Goal: Information Seeking & Learning: Learn about a topic

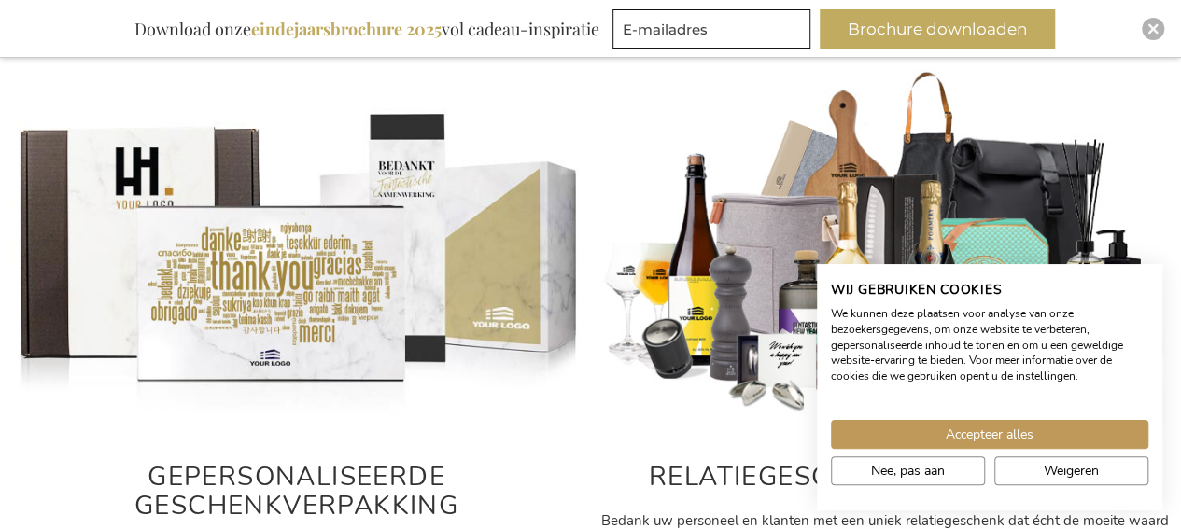
scroll to position [804, 0]
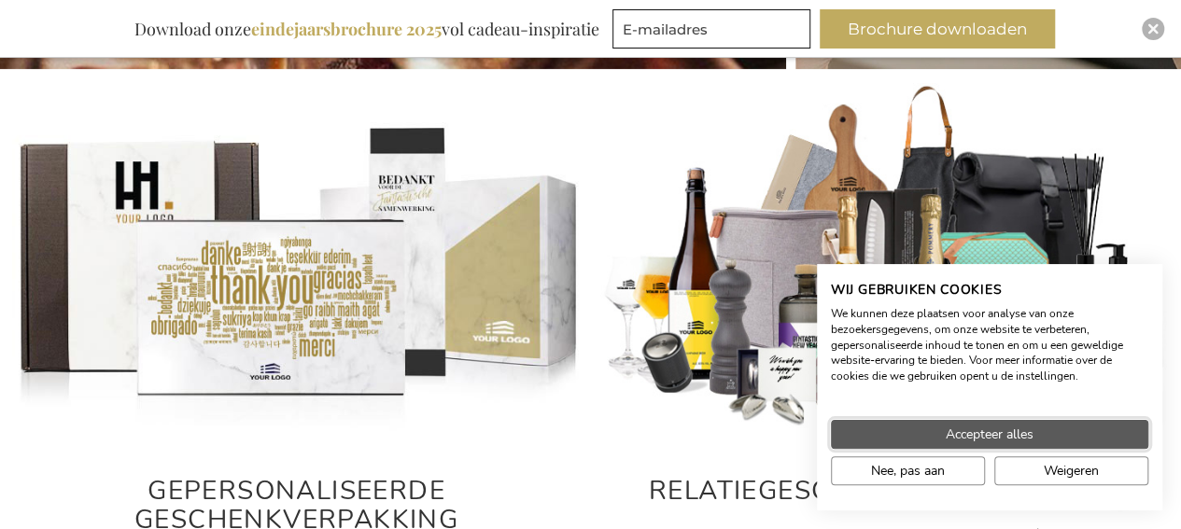
click at [1009, 439] on span "Accepteer alles" at bounding box center [989, 435] width 88 height 20
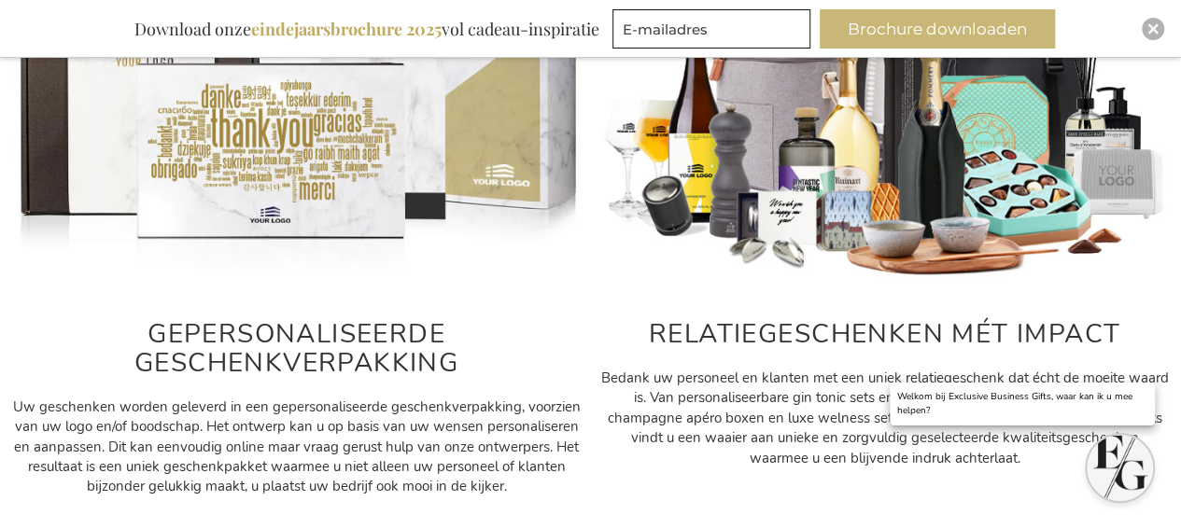
scroll to position [991, 0]
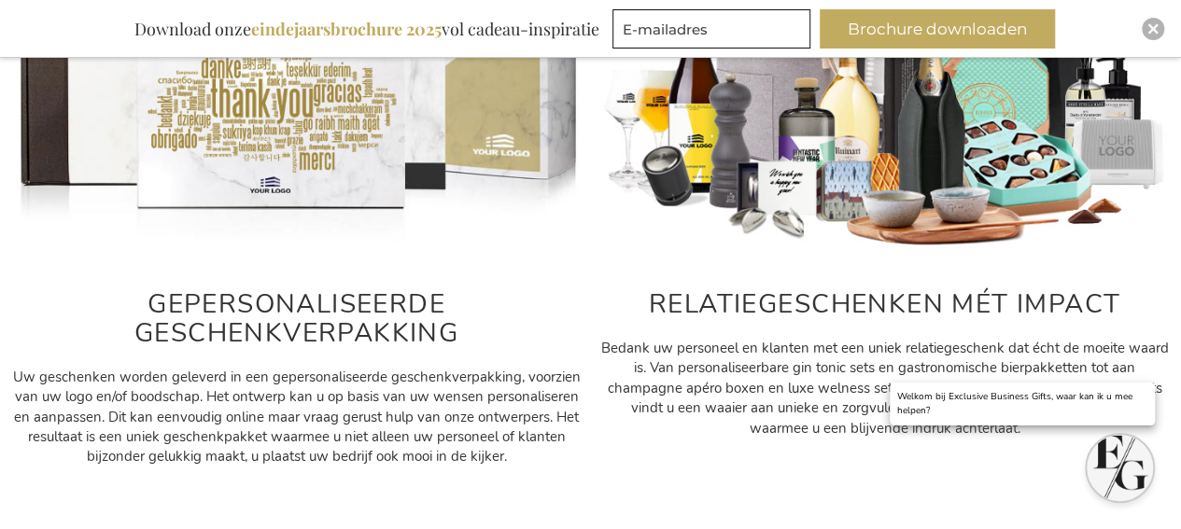
click at [862, 175] on img at bounding box center [884, 74] width 569 height 356
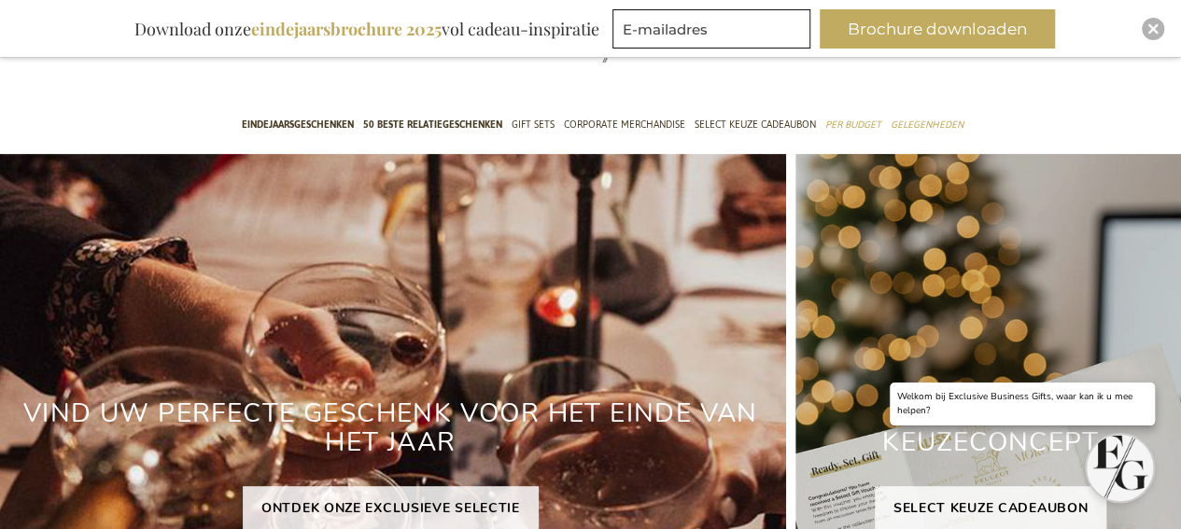
scroll to position [0, 0]
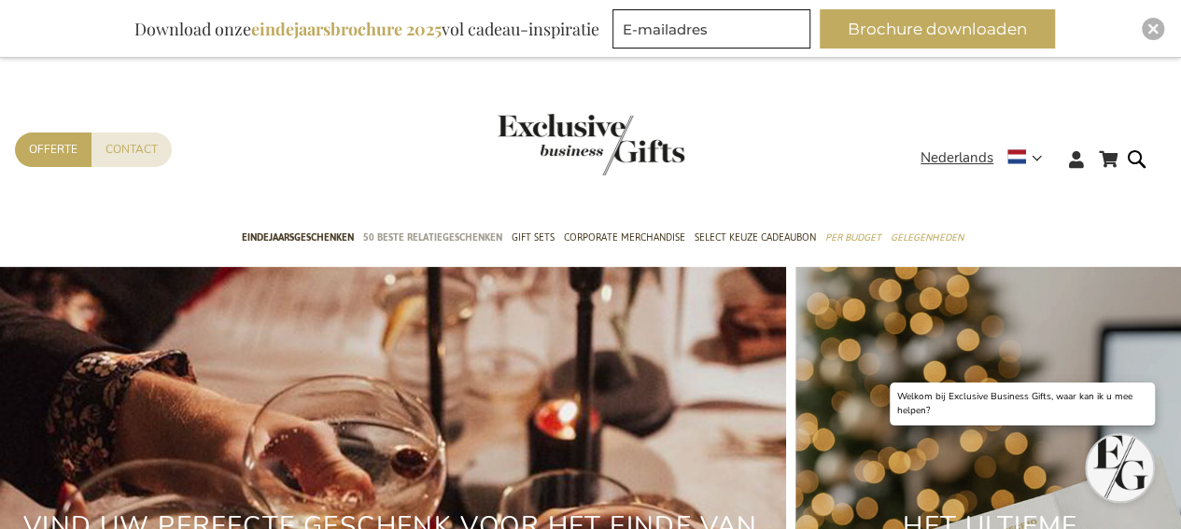
click at [454, 241] on span "50 beste relatiegeschenken" at bounding box center [432, 238] width 139 height 20
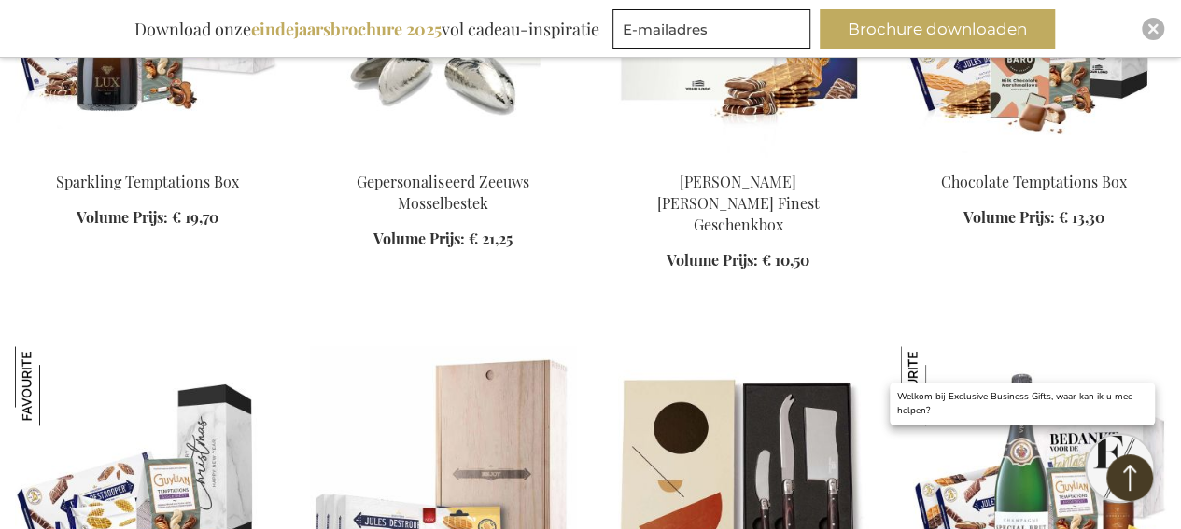
scroll to position [1027, 0]
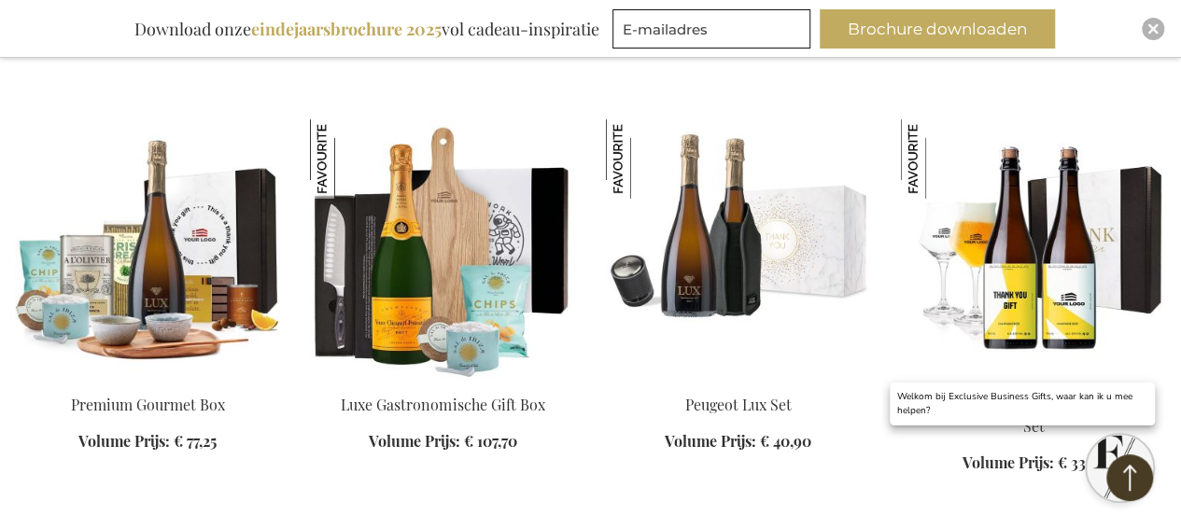
scroll to position [2893, 0]
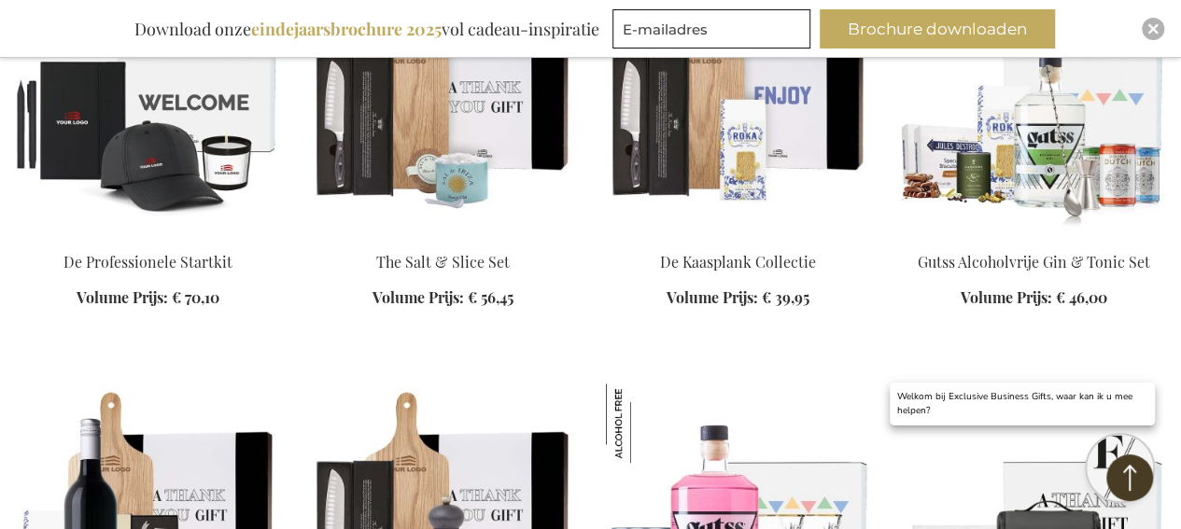
scroll to position [4480, 0]
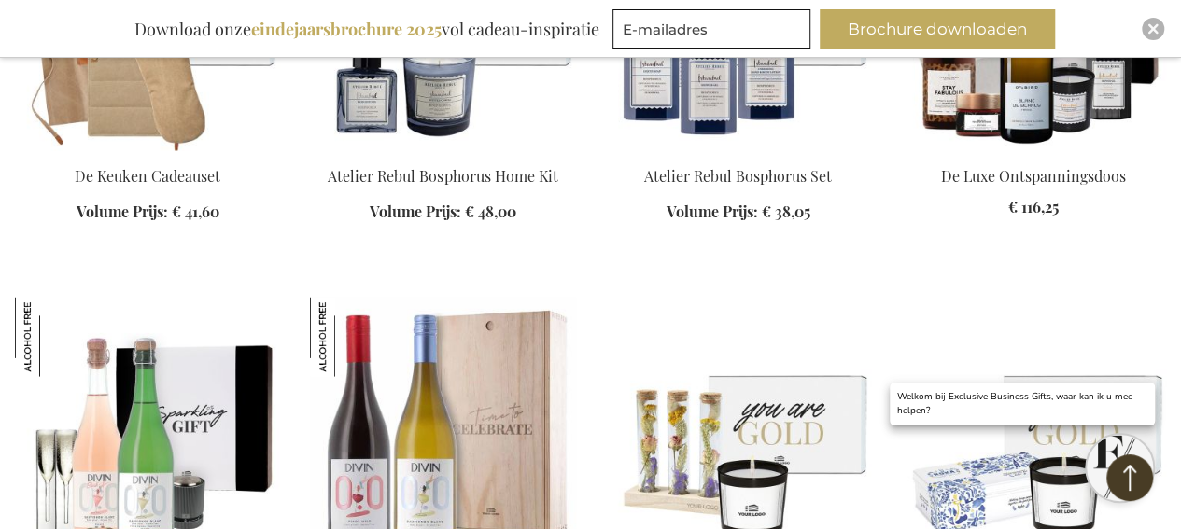
scroll to position [5413, 0]
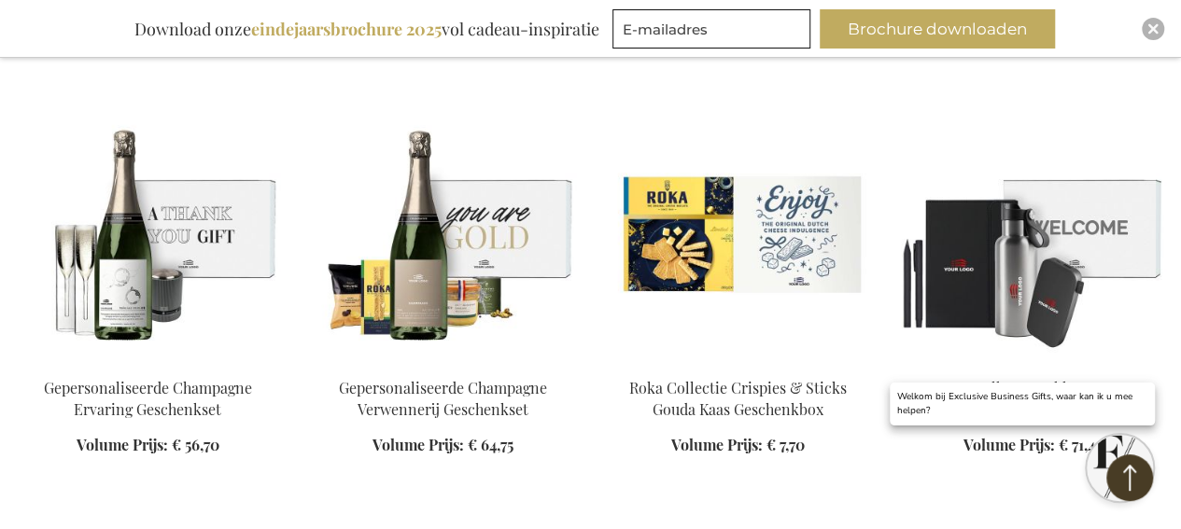
scroll to position [6253, 0]
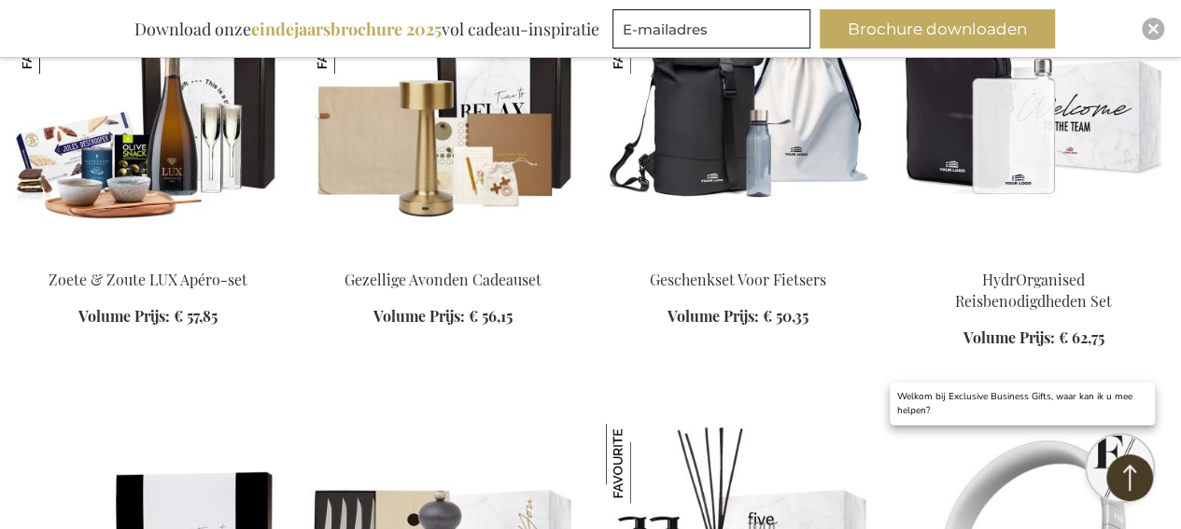
scroll to position [7746, 0]
